Goal: Information Seeking & Learning: Find specific fact

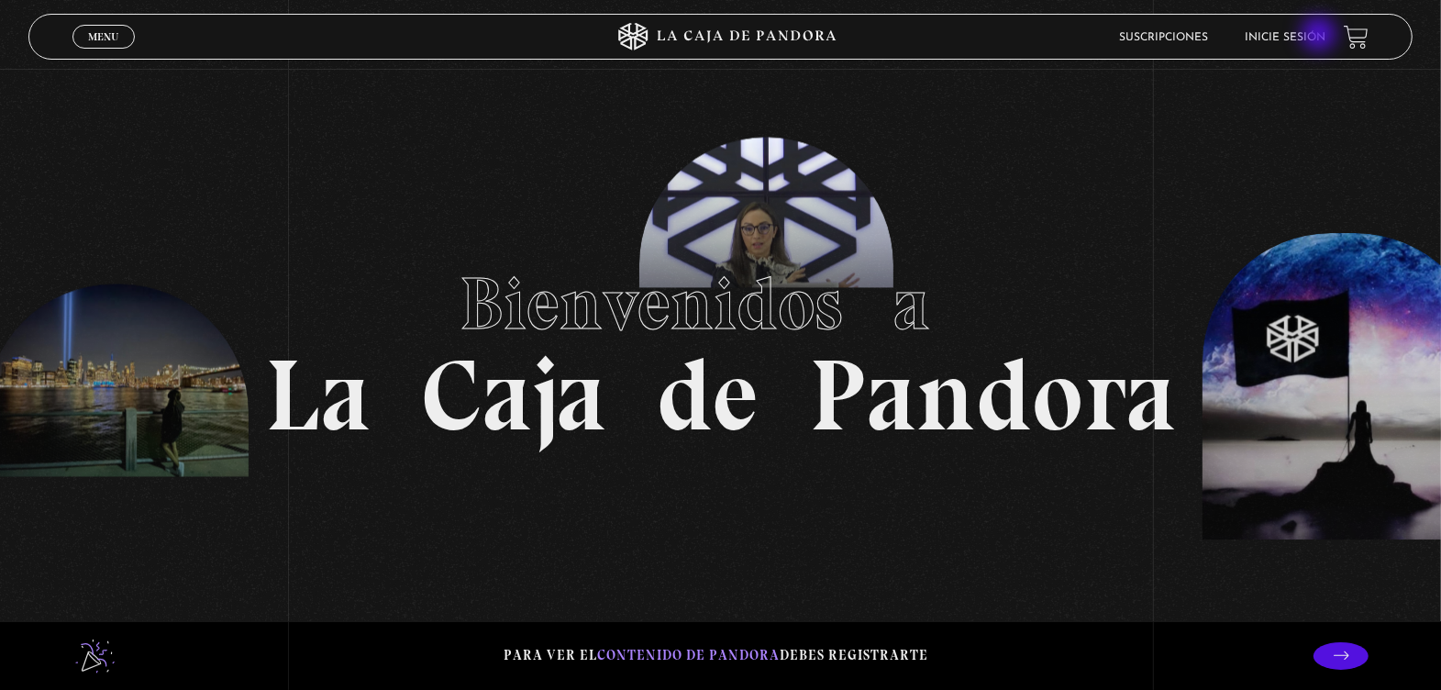
click at [1320, 36] on link "Inicie sesión" at bounding box center [1284, 37] width 81 height 11
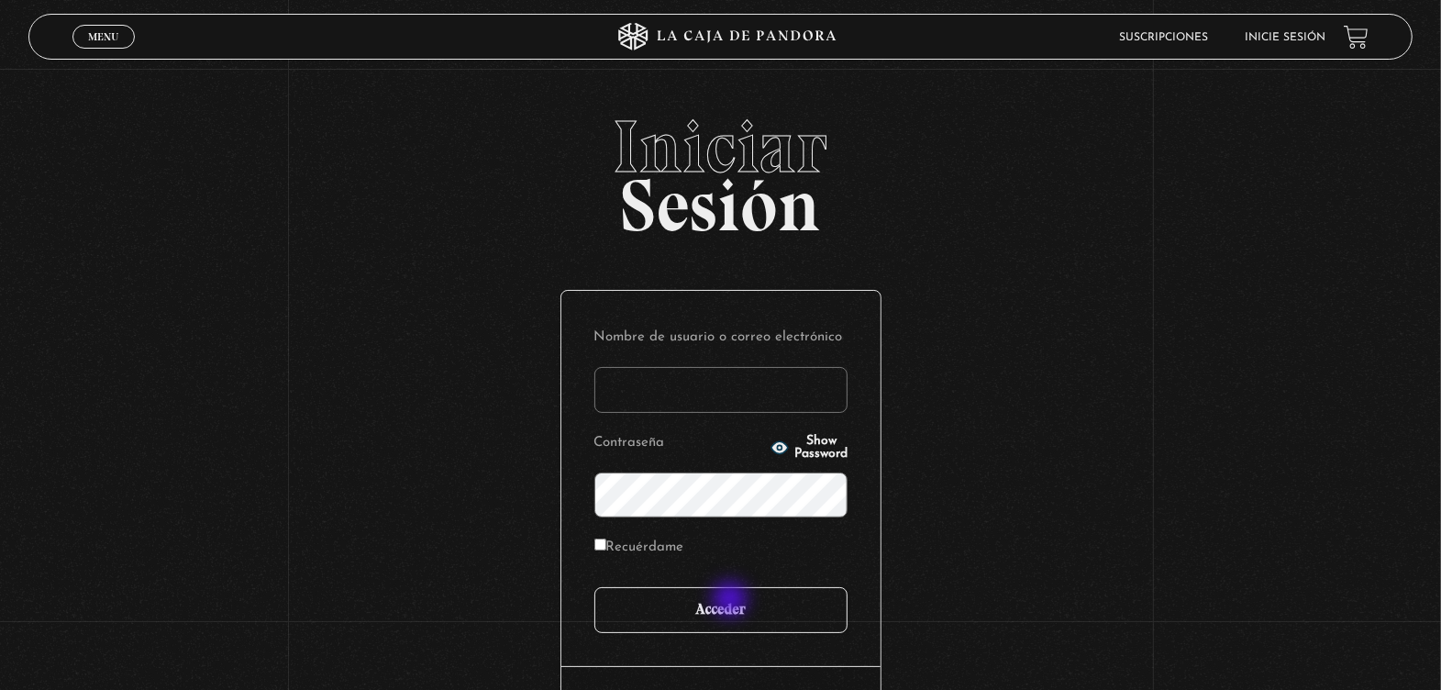
type input "marymonge189@gmail.com"
click at [732, 601] on input "Acceder" at bounding box center [720, 610] width 253 height 46
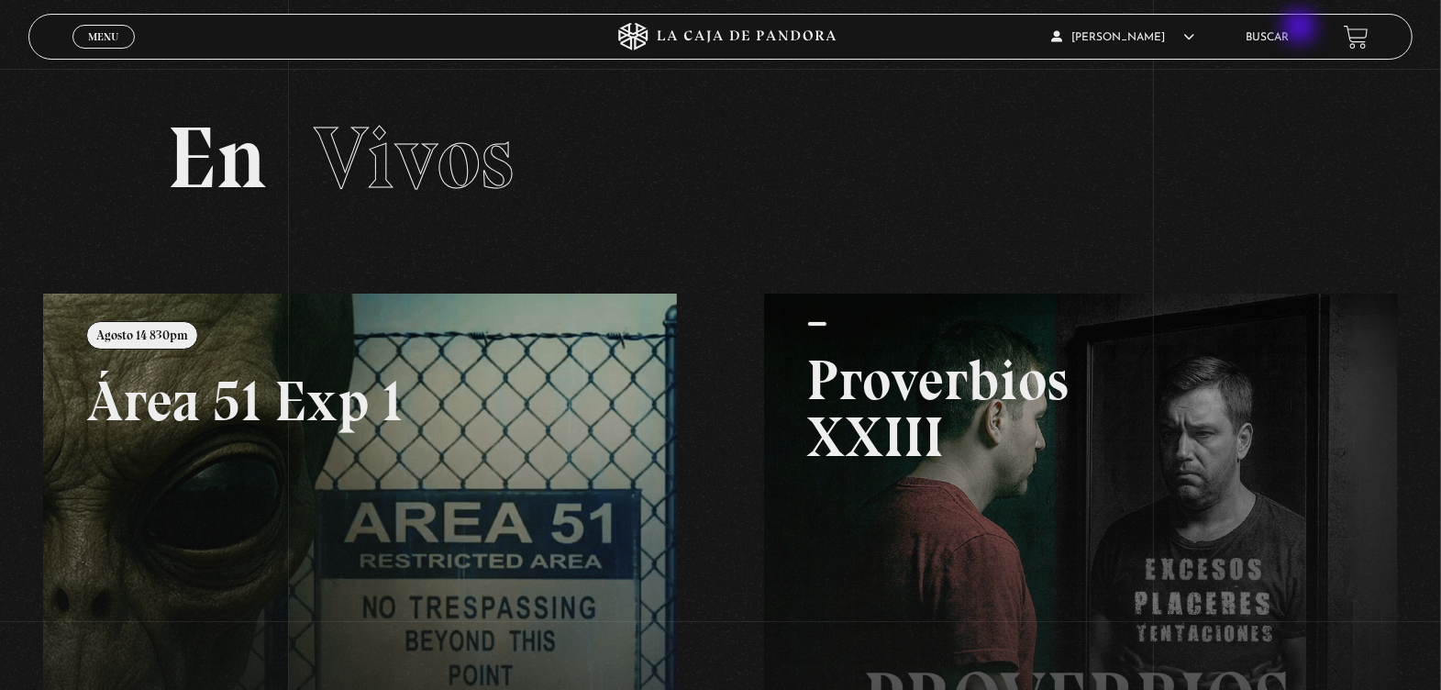
click at [1288, 28] on li "Buscar" at bounding box center [1266, 37] width 43 height 28
click at [1288, 36] on link "Buscar" at bounding box center [1266, 37] width 43 height 11
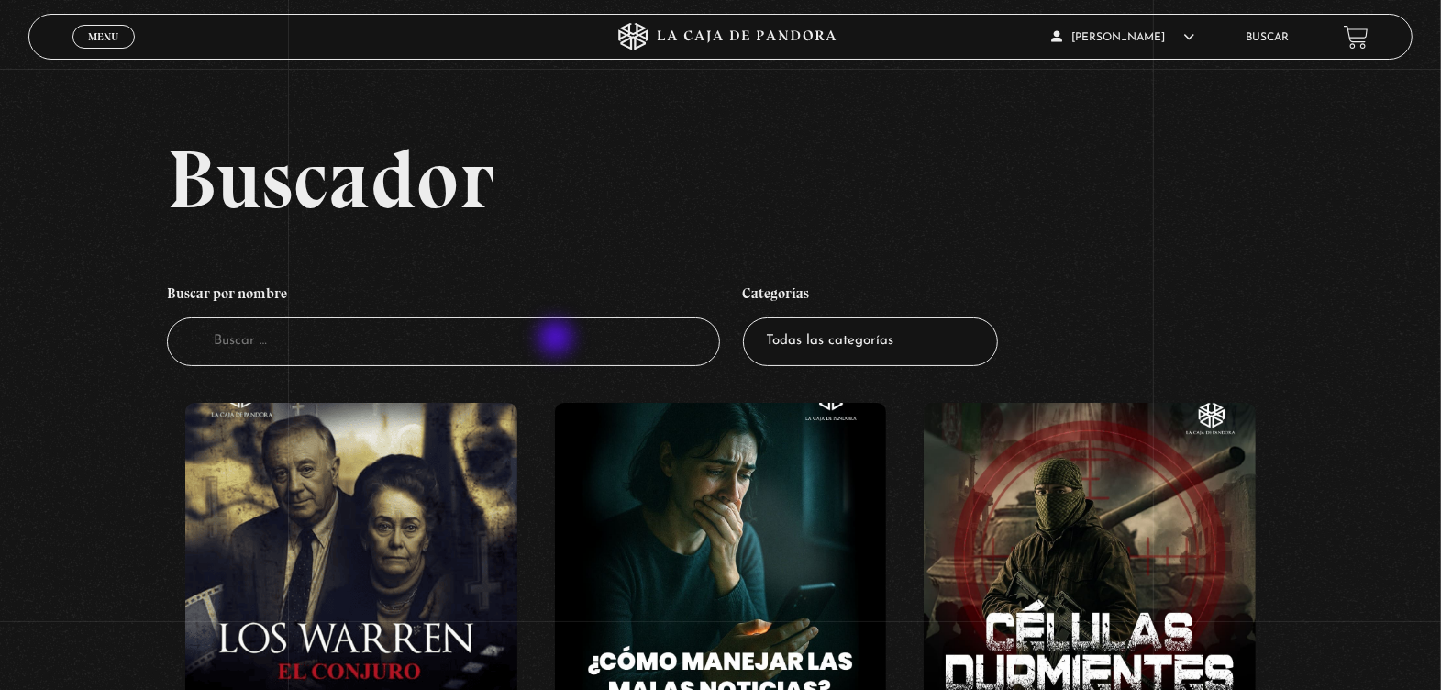
click at [557, 339] on input "Buscador" at bounding box center [443, 341] width 553 height 49
type input "[PERSON_NAME]"
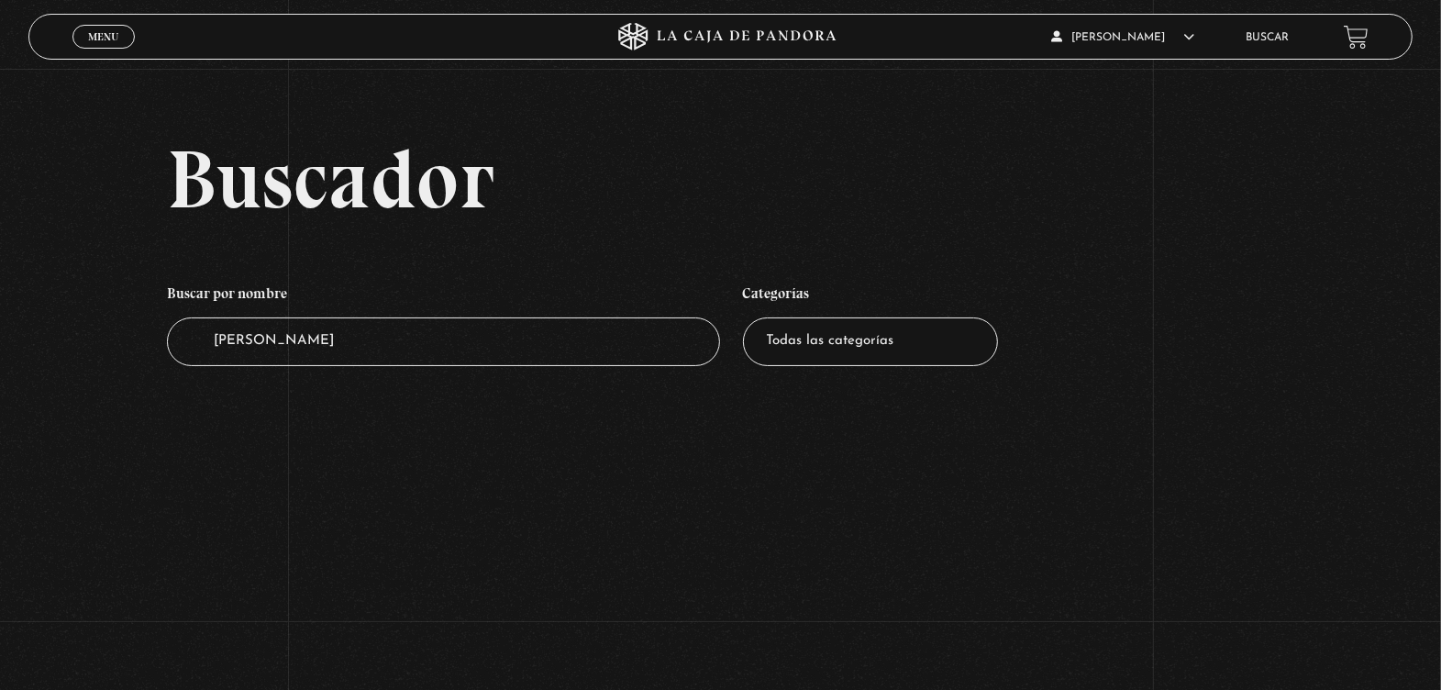
drag, startPoint x: 0, startPoint y: 0, endPoint x: 557, endPoint y: 339, distance: 652.6
click at [557, 339] on input "torres" at bounding box center [443, 341] width 553 height 49
type input "9"
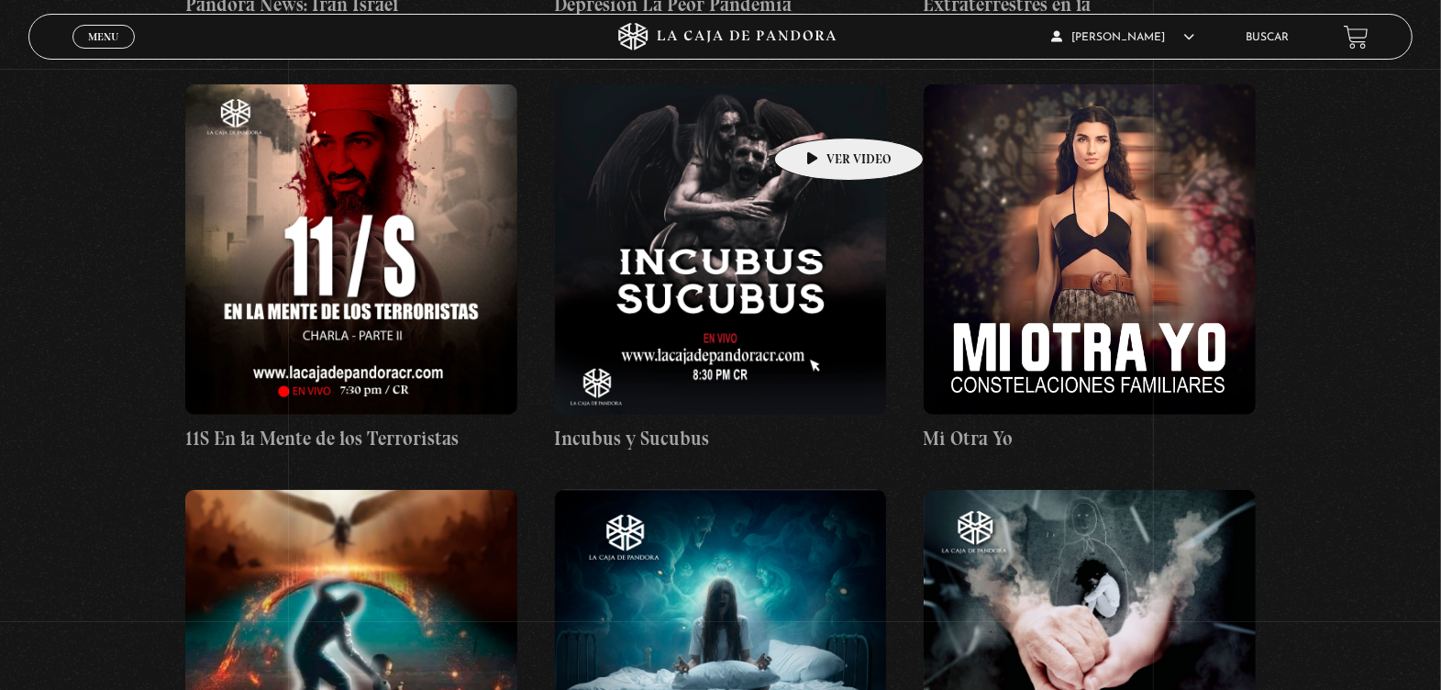
scroll to position [6877, 0]
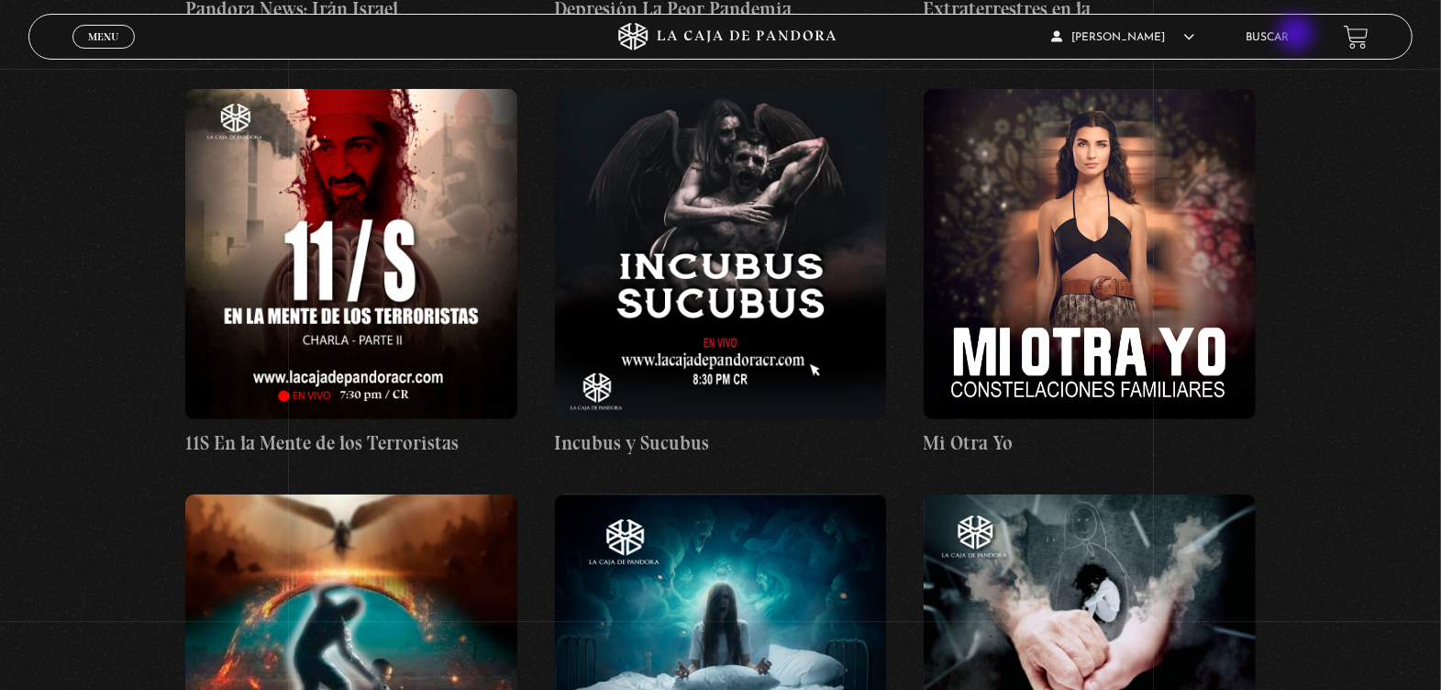
click at [1288, 35] on link "Buscar" at bounding box center [1266, 37] width 43 height 11
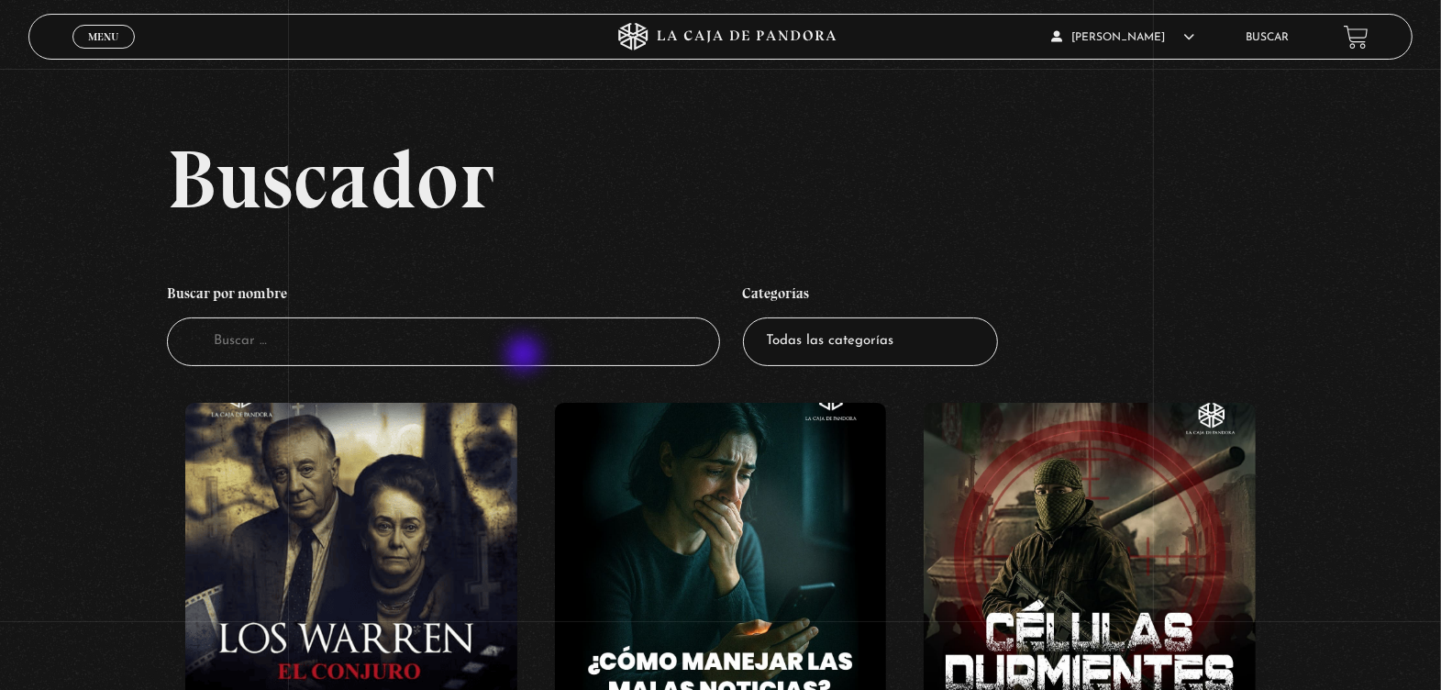
click at [525, 356] on input "Buscador" at bounding box center [443, 341] width 553 height 49
type input "11"
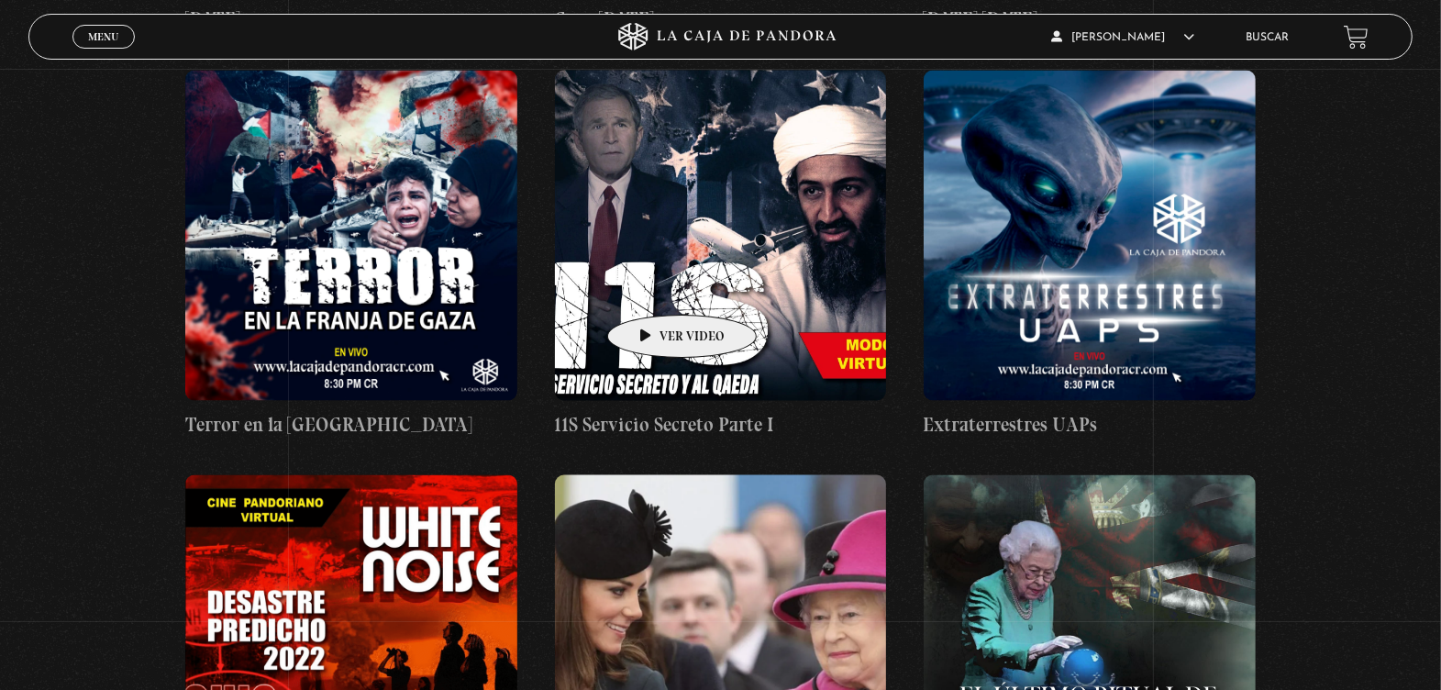
scroll to position [2328, 0]
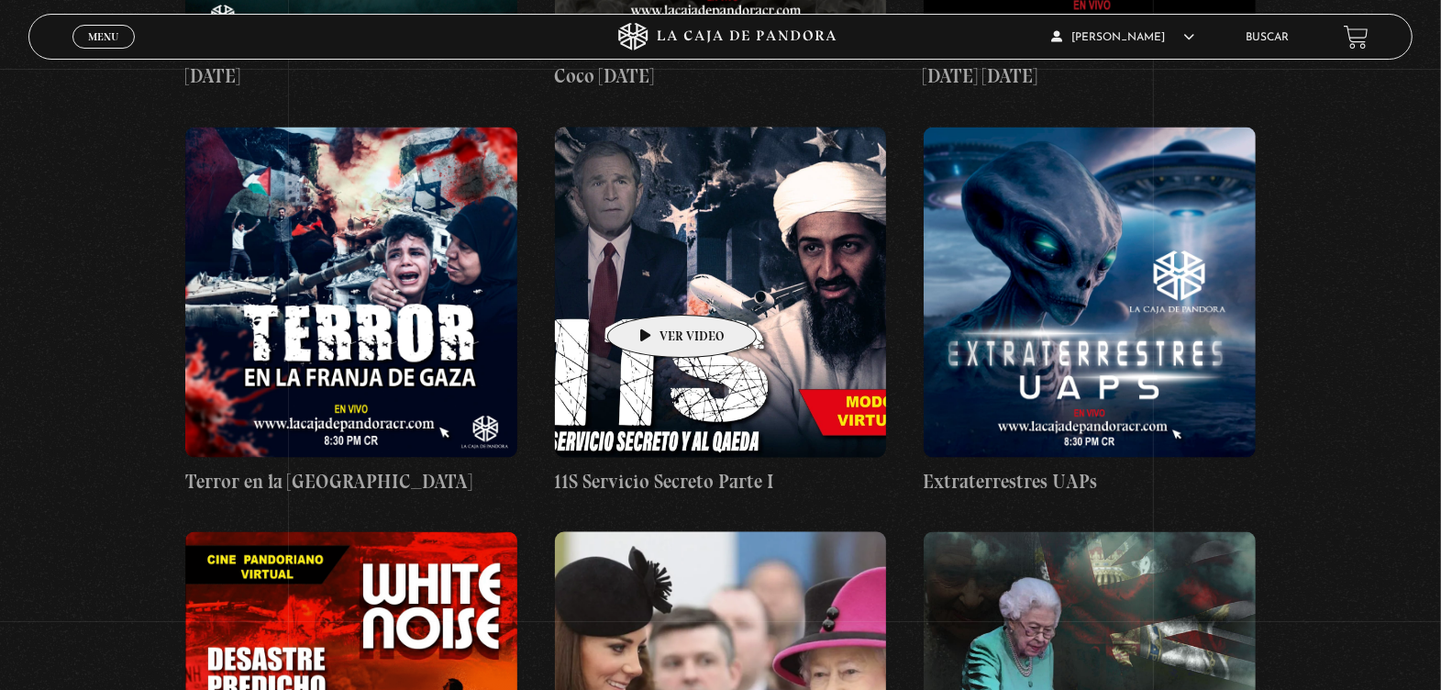
click at [653, 287] on figure at bounding box center [721, 292] width 332 height 330
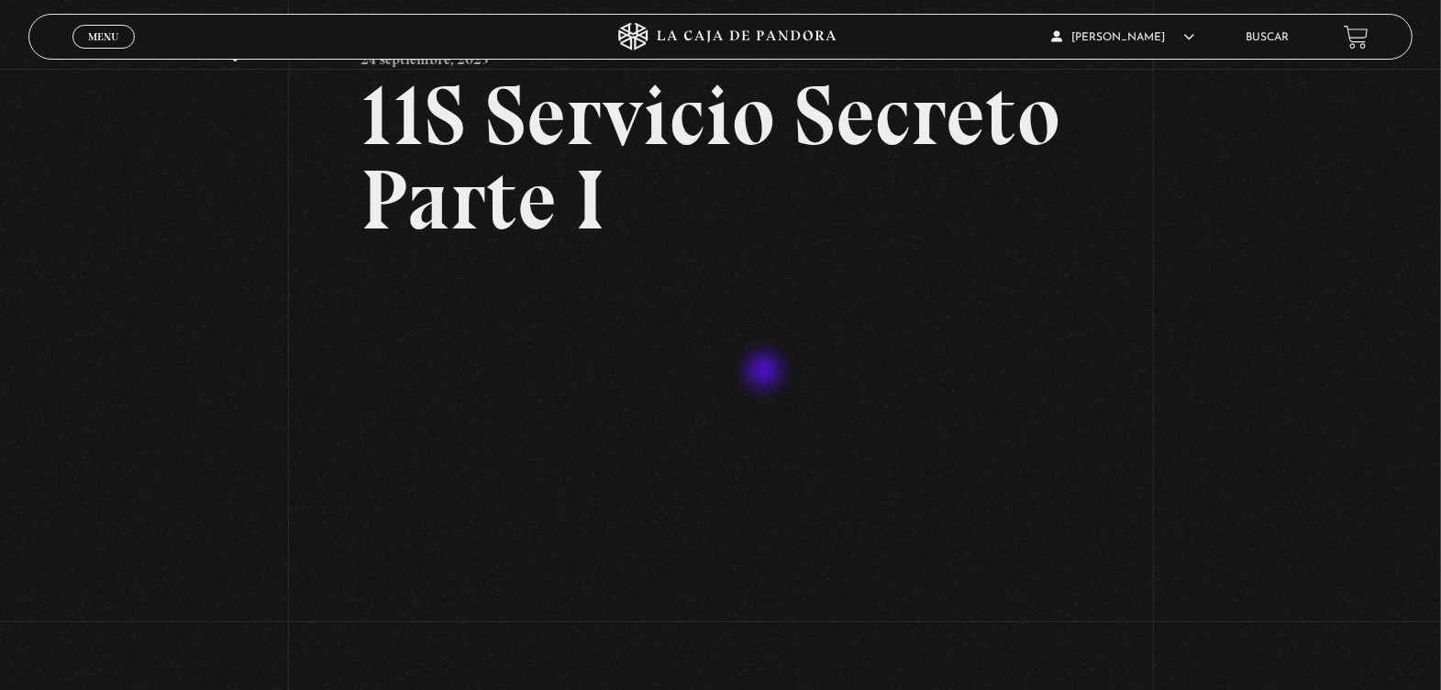
scroll to position [183, 0]
